Goal: Find specific page/section: Find specific page/section

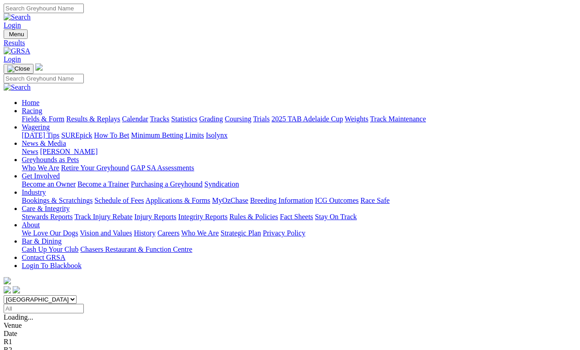
click at [27, 115] on link "Fields & Form" at bounding box center [43, 119] width 43 height 8
click at [50, 323] on span "Mount Gambier" at bounding box center [27, 334] width 47 height 8
click at [62, 323] on div "Mount Gambier [DATE] 12:17PM E S F" at bounding box center [290, 338] width 573 height 16
click at [50, 323] on span "Mount Gambier" at bounding box center [27, 334] width 47 height 8
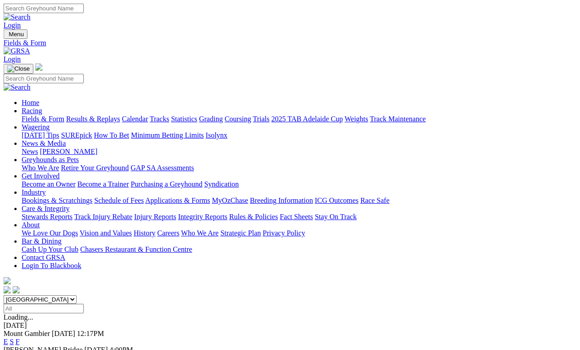
click at [84, 304] on input "Select date" at bounding box center [44, 309] width 80 height 10
click at [22, 115] on link "Fields & Form" at bounding box center [43, 119] width 43 height 8
click at [232, 115] on div "Fields & Form Results & Replays Calendar Tracks Statistics Grading Coursing Tri…" at bounding box center [299, 119] width 554 height 8
click at [60, 330] on div "Mount Gambier [DATE] 12:17PM E S F" at bounding box center [290, 338] width 573 height 16
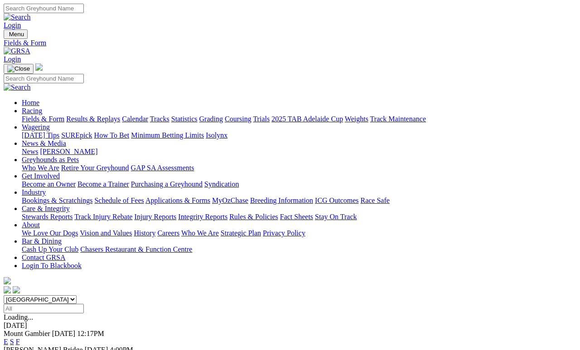
click at [76, 330] on span "Today" at bounding box center [64, 334] width 24 height 8
click at [20, 338] on link "F" at bounding box center [18, 342] width 4 height 8
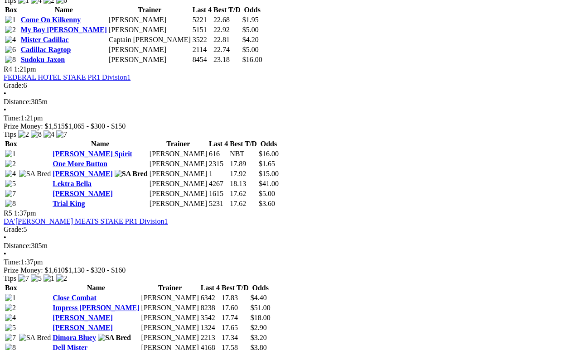
scroll to position [830, 0]
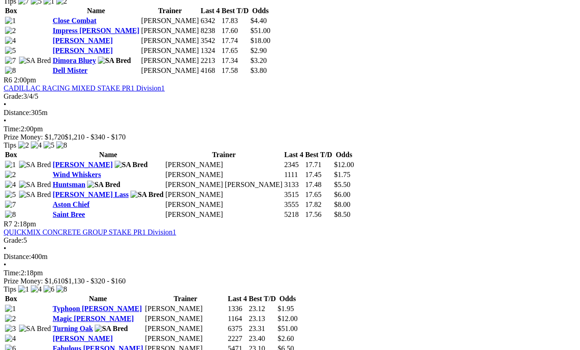
scroll to position [1139, 0]
